Goal: Information Seeking & Learning: Understand process/instructions

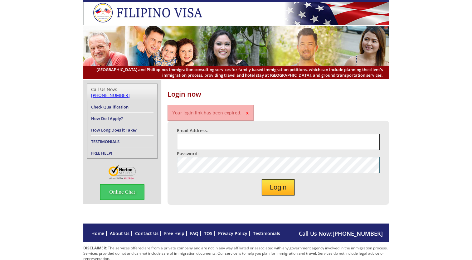
click at [197, 141] on input "Email Address:" at bounding box center [278, 142] width 203 height 16
type input "[EMAIL_ADDRESS][DOMAIN_NAME]"
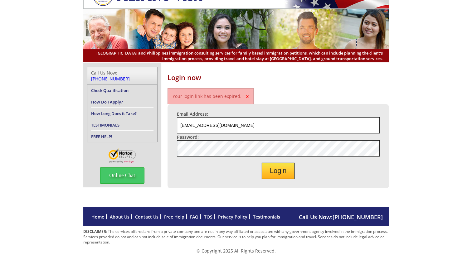
scroll to position [36, 0]
click at [109, 88] on link "Check Qualification" at bounding box center [109, 91] width 37 height 6
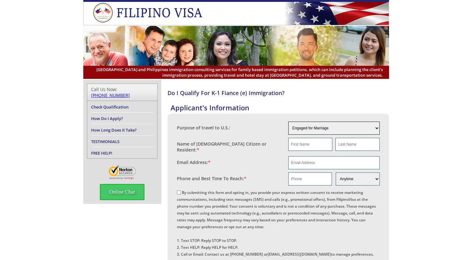
click at [376, 127] on select "Engaged for Marriage Already Married to U.S. Citizen / Resident For Short Term …" at bounding box center [333, 128] width 91 height 13
click at [385, 126] on div "Purpose of travel to U.S.: Engaged for Marriage Already Married to U.S. Citizen…" at bounding box center [277, 207] width 221 height 186
click at [108, 116] on link "How Do I Apply?" at bounding box center [107, 119] width 32 height 6
click at [111, 116] on link "How Do I Apply?" at bounding box center [107, 119] width 32 height 6
click at [115, 104] on link "Check Qualification" at bounding box center [109, 107] width 37 height 6
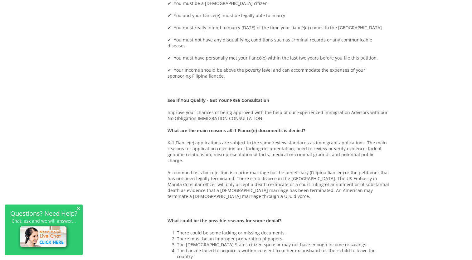
scroll to position [280, 0]
